Goal: Find specific page/section: Find specific page/section

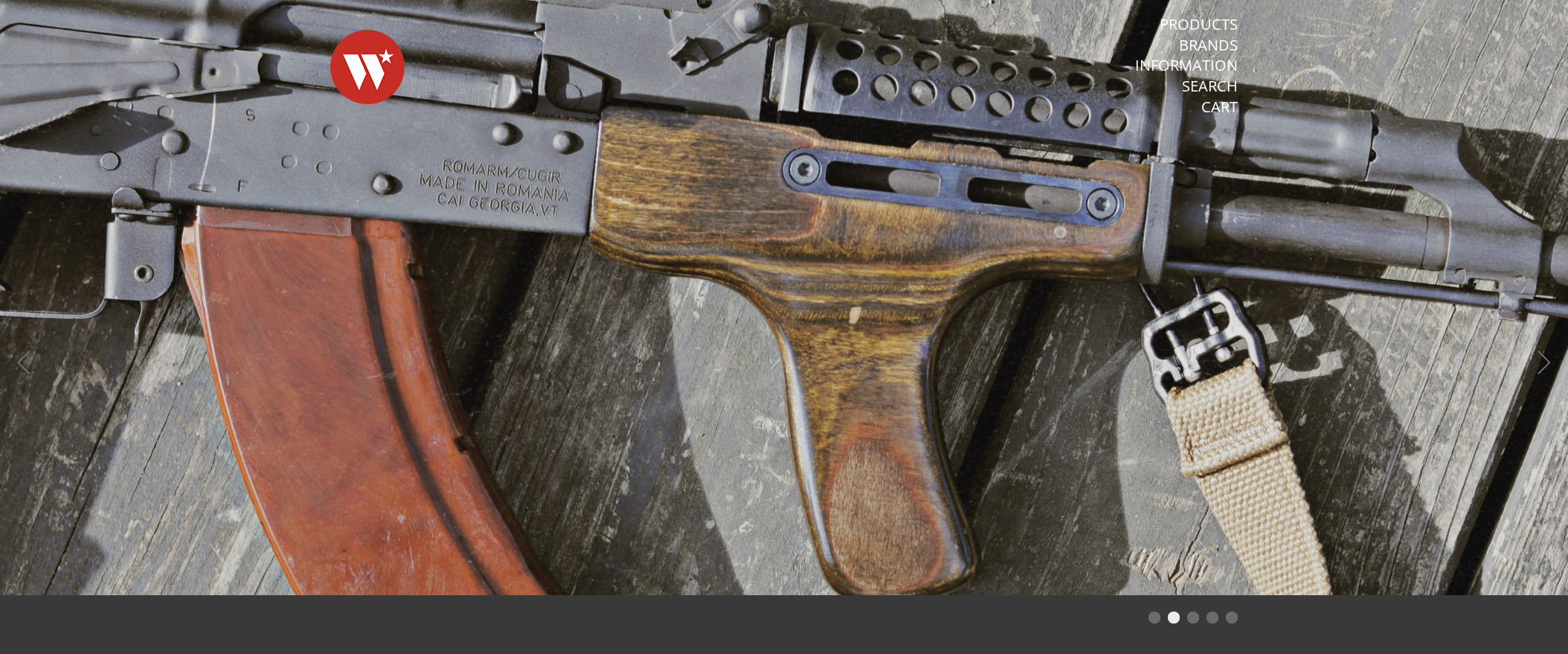
click at [1147, 617] on ol at bounding box center [784, 617] width 937 height 14
click at [1154, 619] on li "Page dot 1" at bounding box center [1154, 617] width 12 height 12
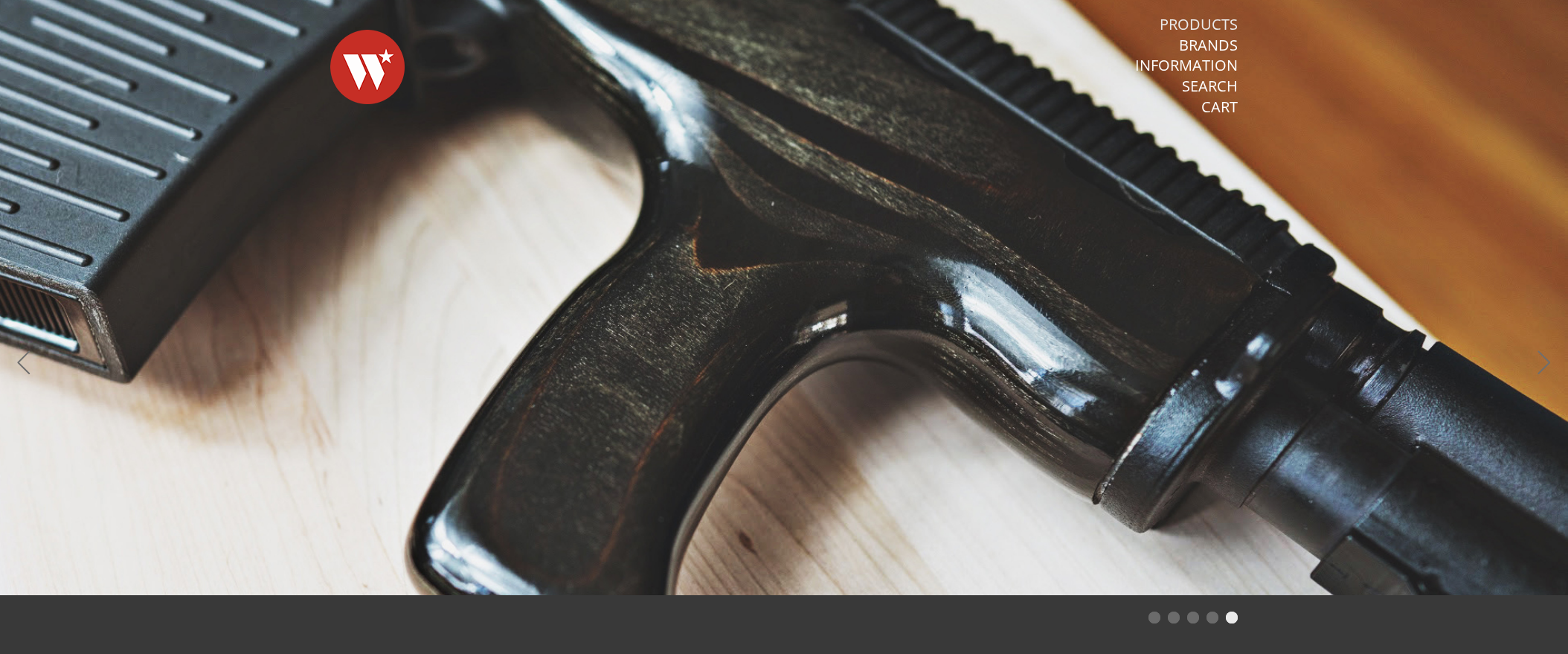
click at [1206, 29] on link "Products" at bounding box center [1198, 24] width 78 height 20
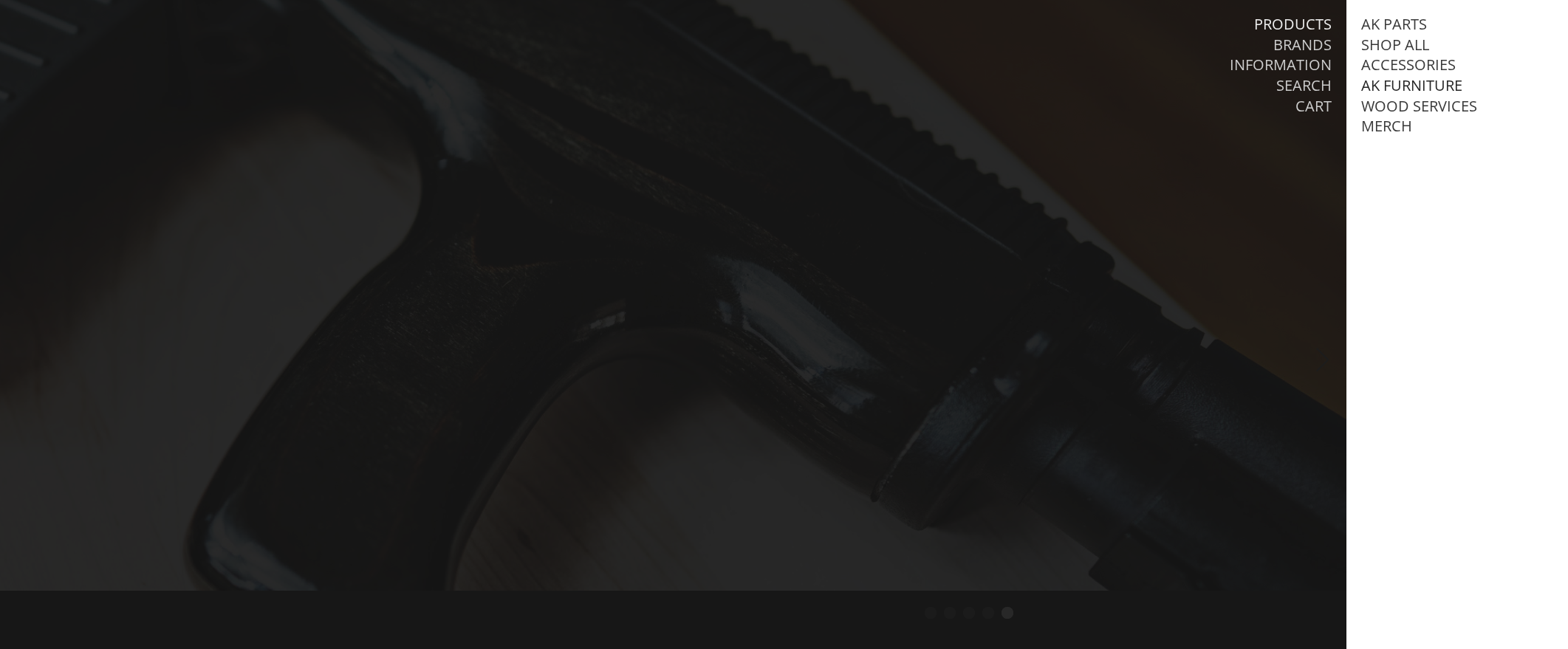
click at [1413, 88] on link "AK Furniture" at bounding box center [1412, 85] width 101 height 19
click at [1454, 157] on link "Handguards" at bounding box center [1427, 147] width 103 height 19
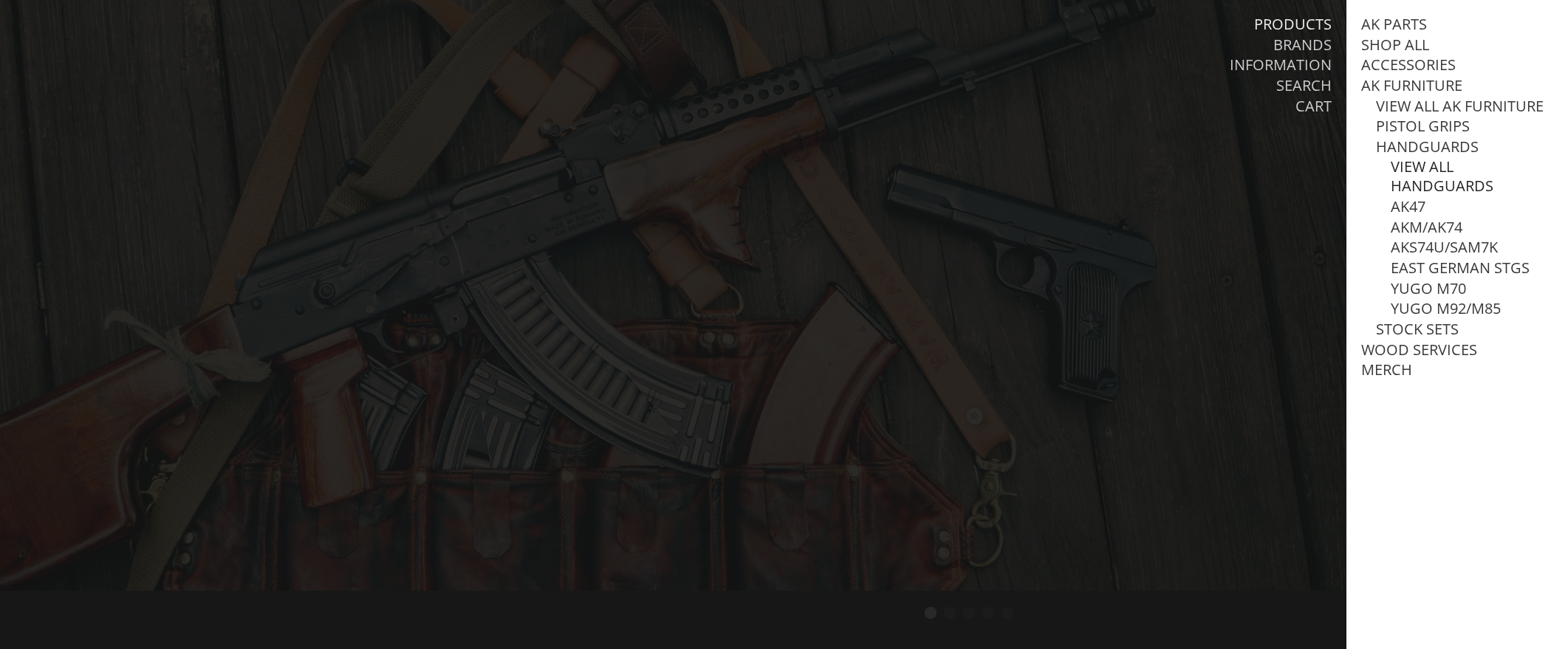
click at [1441, 185] on link "View all Handguards" at bounding box center [1472, 176] width 162 height 38
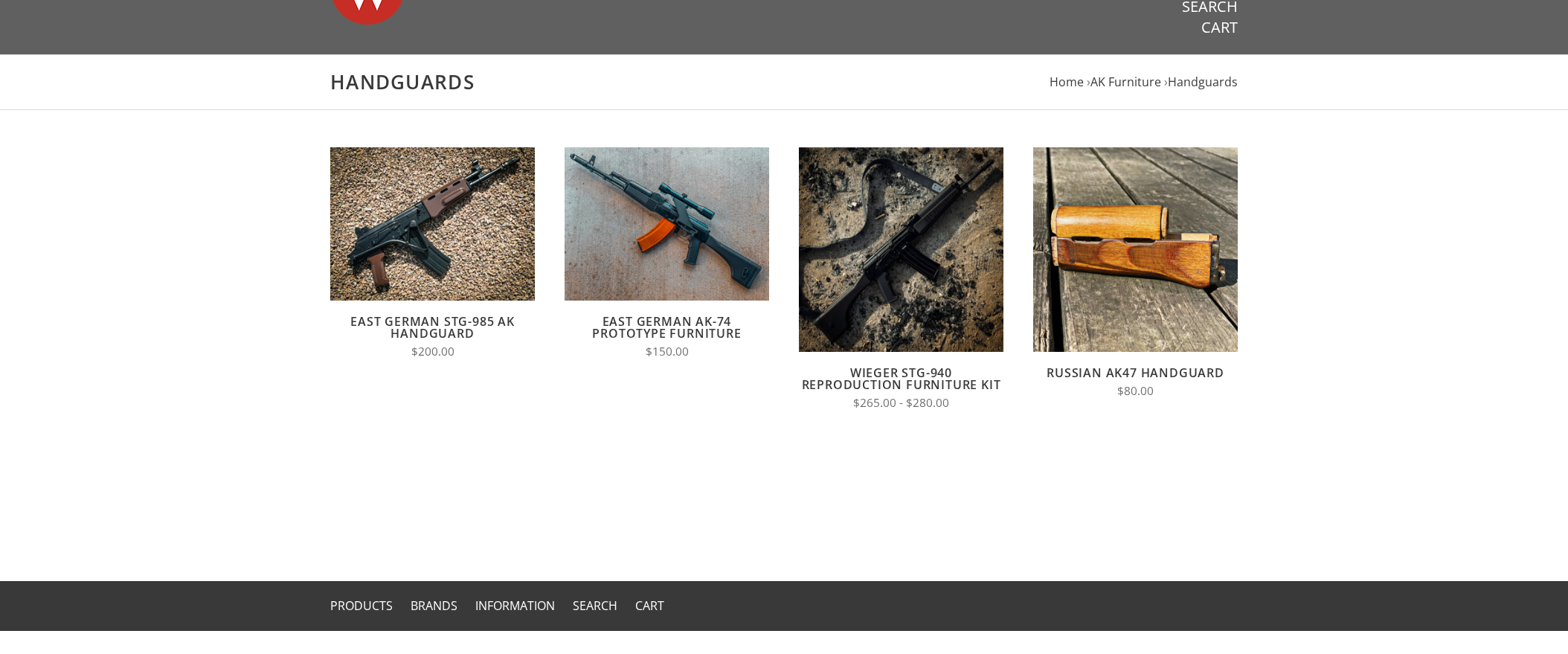
scroll to position [74, 0]
